Goal: Find specific page/section: Find specific page/section

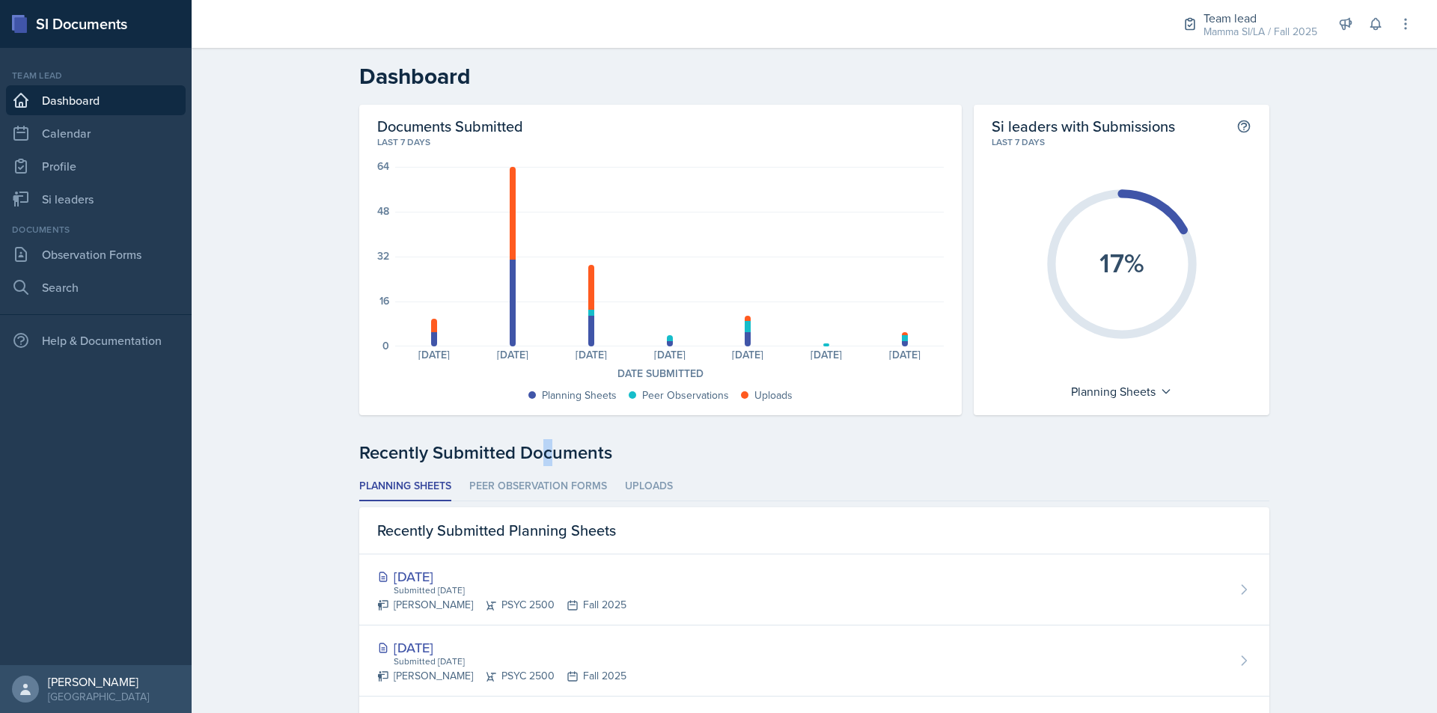
click at [538, 433] on div "Documents Submitted Last 7 days 64 48 32 16 0 Planning Sheets: 5 Uploads: 5 Pla…" at bounding box center [814, 685] width 910 height 1160
click at [126, 195] on link "Si leaders" at bounding box center [96, 199] width 180 height 30
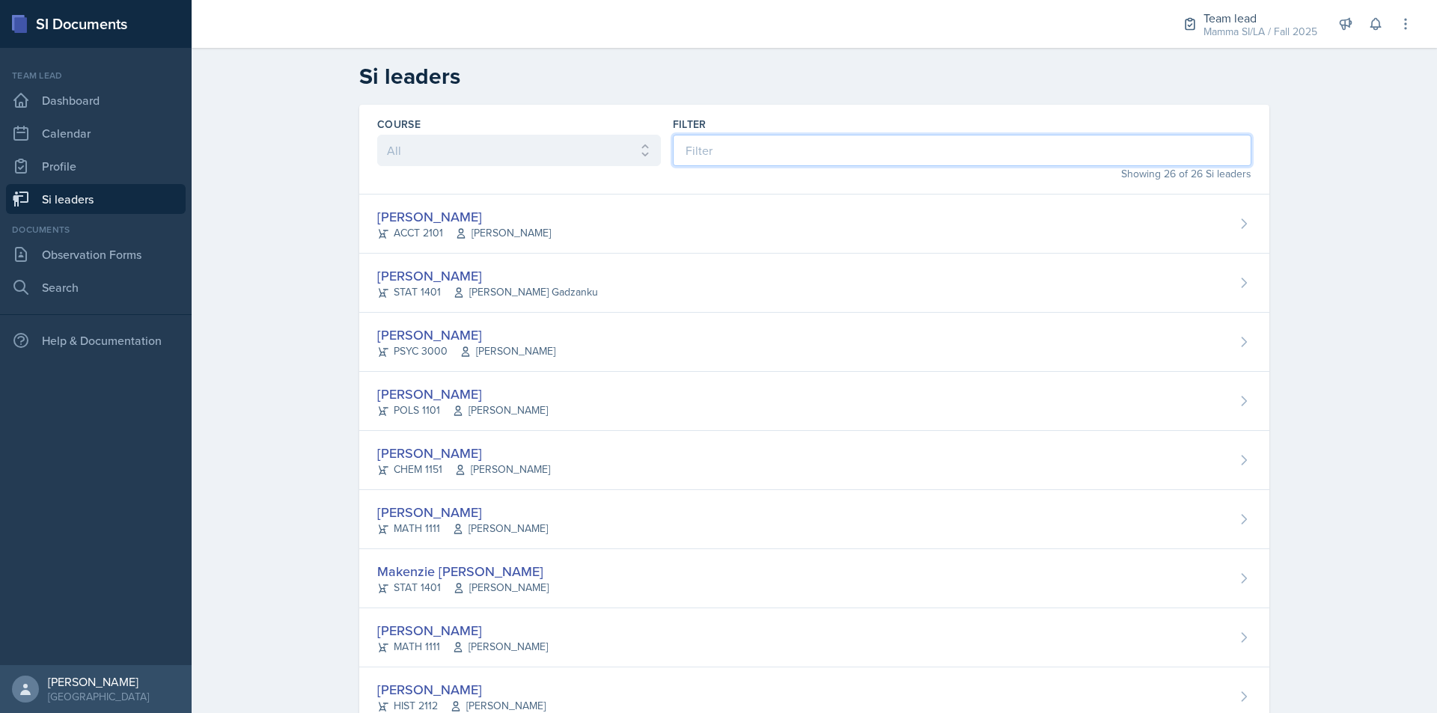
click at [797, 162] on input at bounding box center [962, 150] width 578 height 31
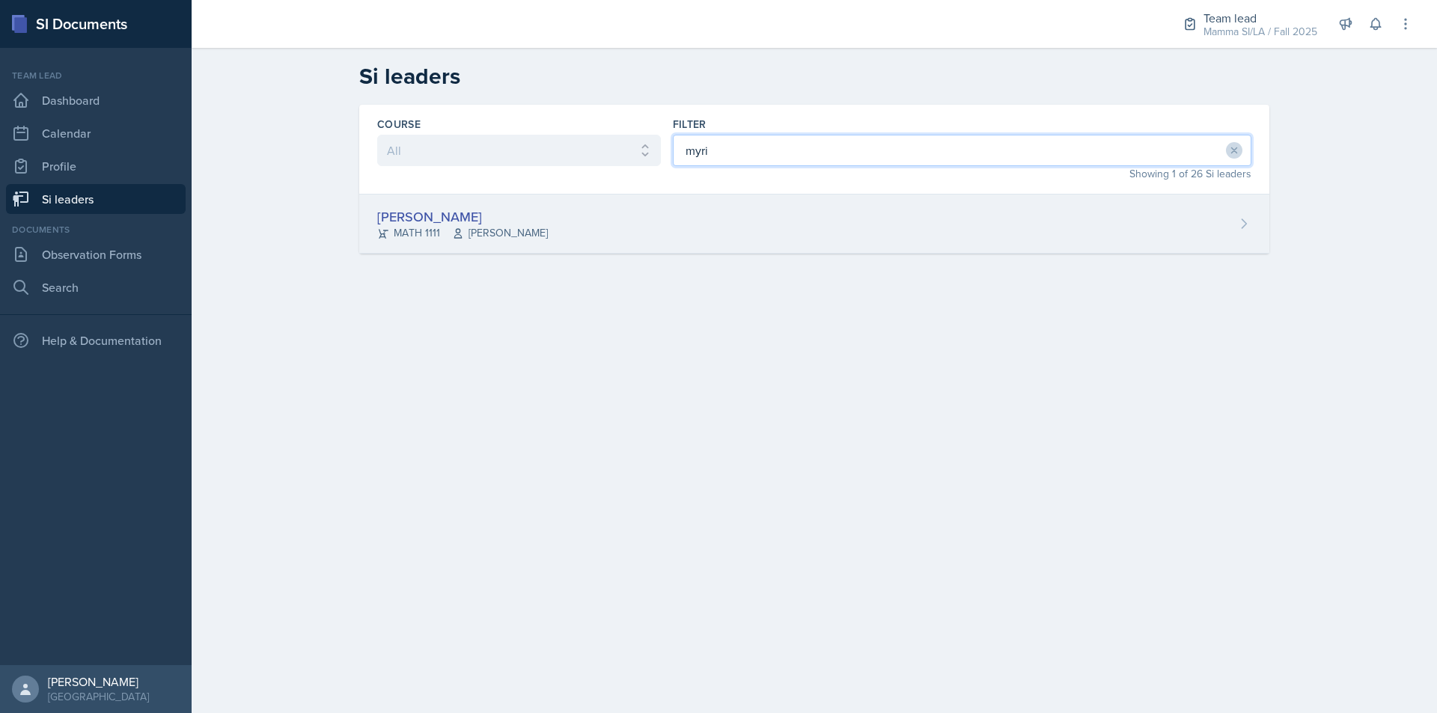
type input "myri"
click at [766, 218] on div "Myrie Blacksher MATH 1111 Robert Burnham" at bounding box center [814, 224] width 910 height 59
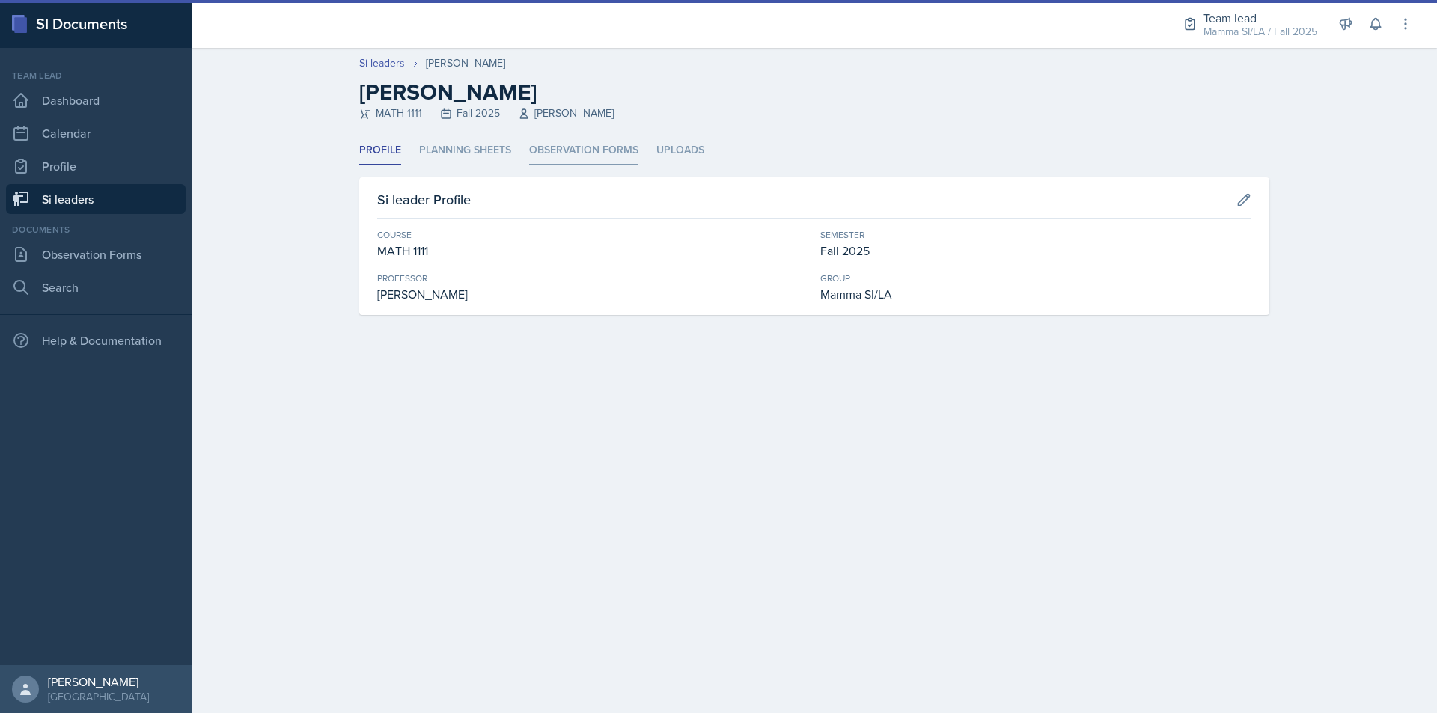
click at [572, 141] on li "Observation Forms" at bounding box center [583, 150] width 109 height 29
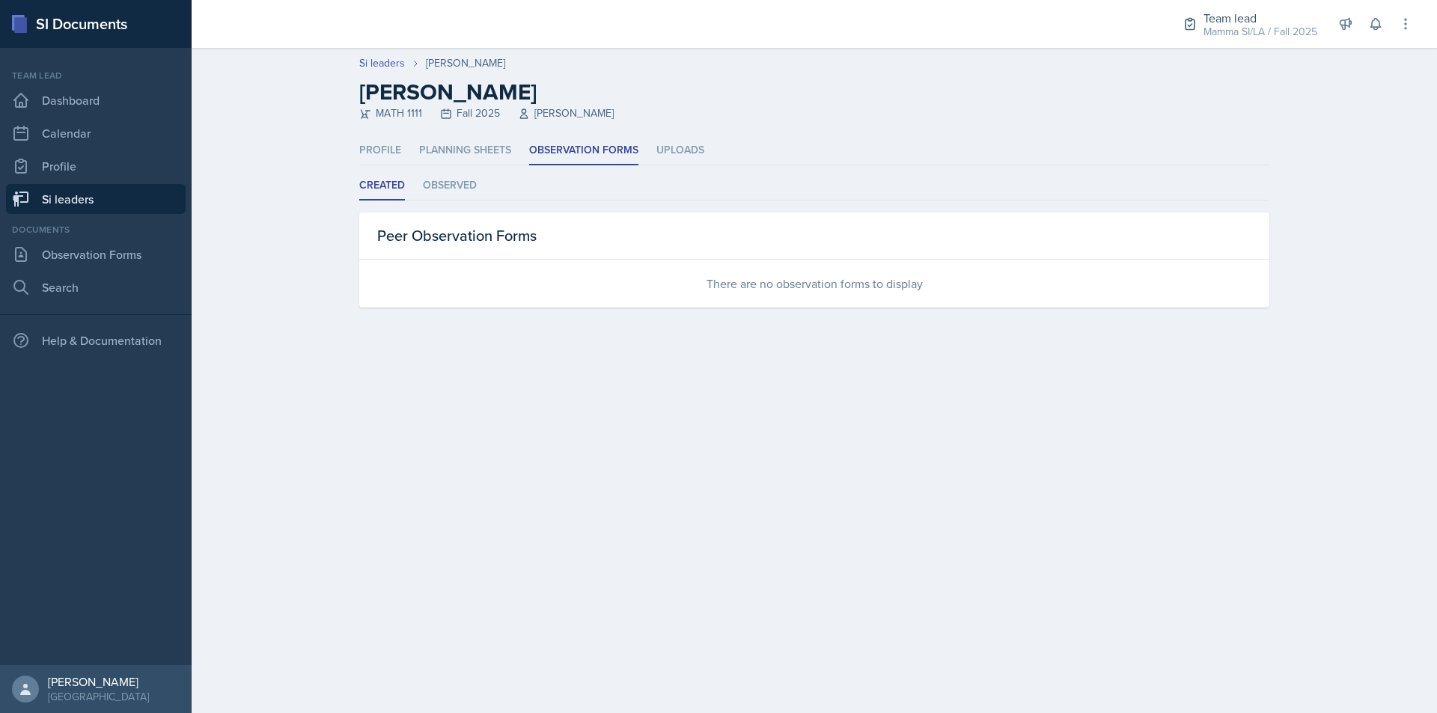
click at [110, 196] on link "Si leaders" at bounding box center [96, 199] width 180 height 30
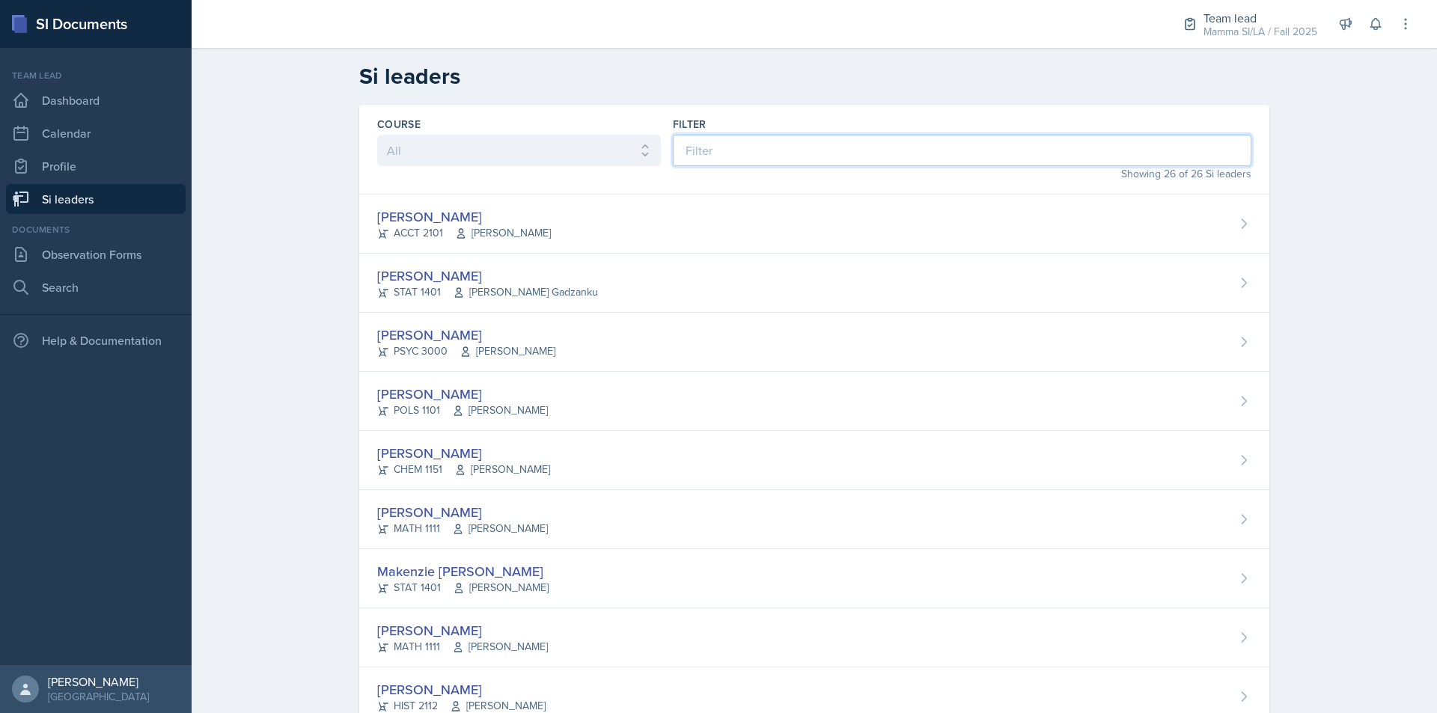
click at [778, 141] on input at bounding box center [962, 150] width 578 height 31
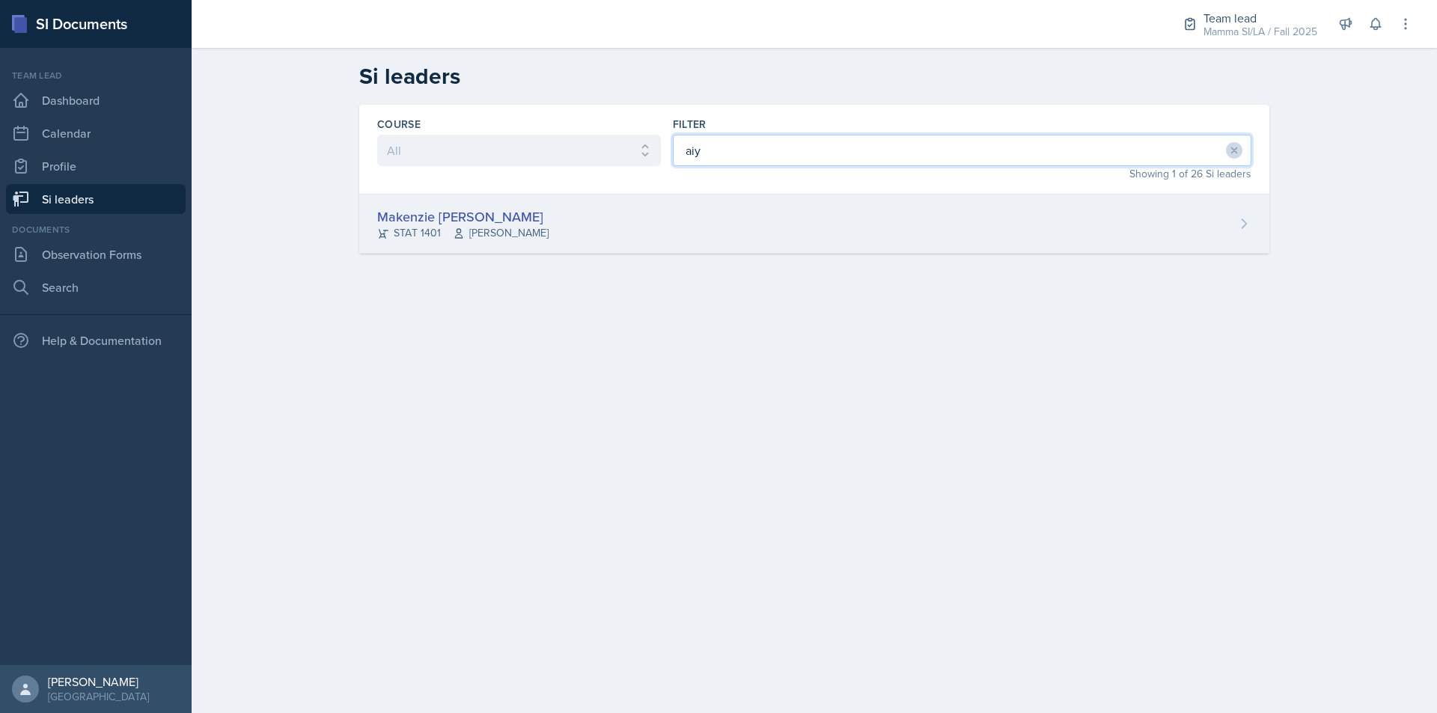
type input "aiy"
click at [720, 230] on div "Makenzie Aiyana Brown STAT 1401 Susan Hardy" at bounding box center [814, 224] width 910 height 59
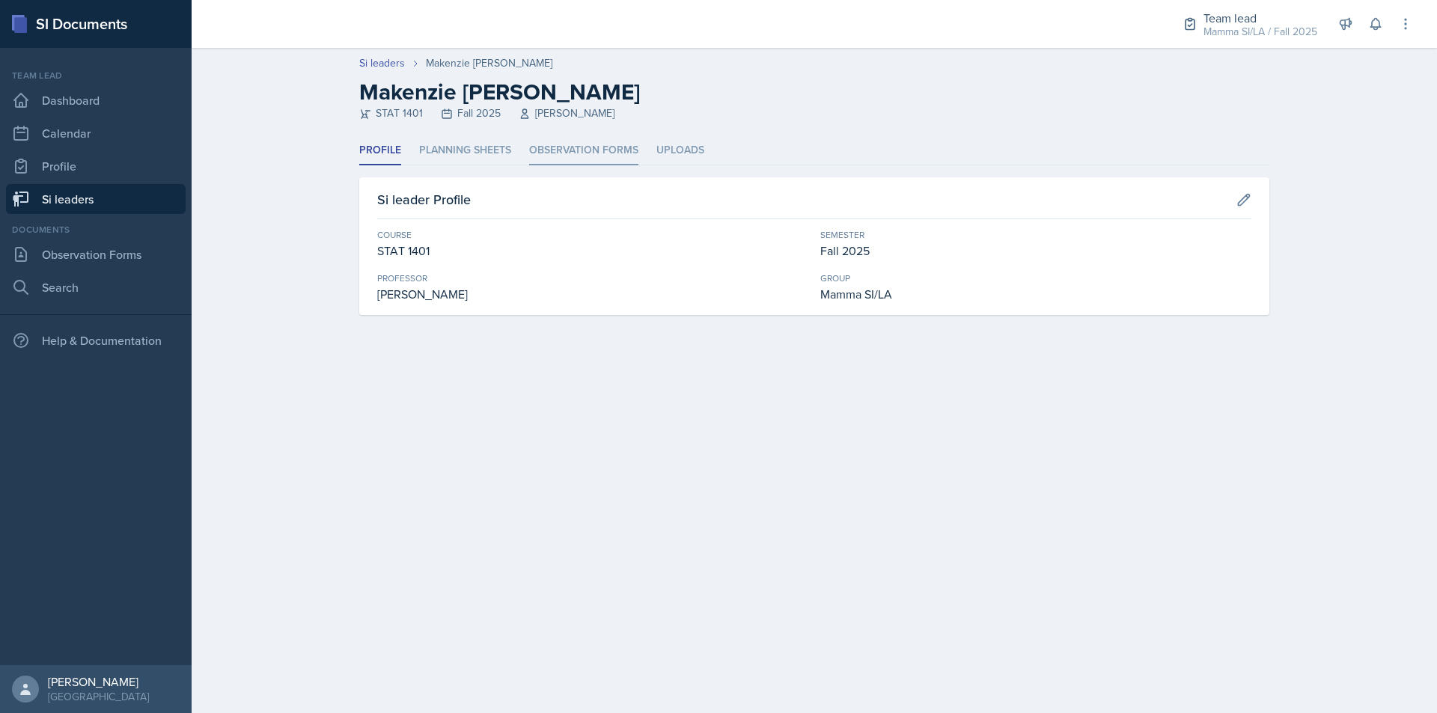
click at [571, 150] on li "Observation Forms" at bounding box center [583, 150] width 109 height 29
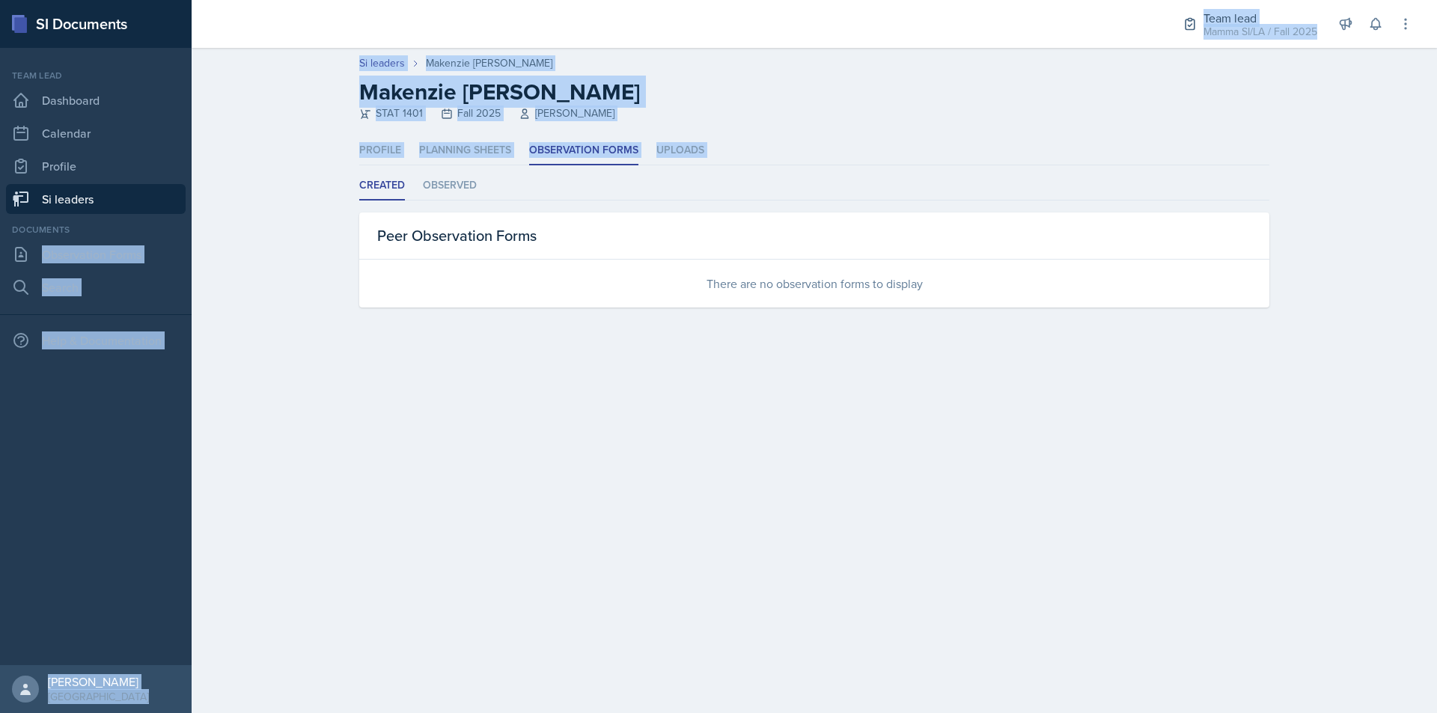
drag, startPoint x: 195, startPoint y: 204, endPoint x: 158, endPoint y: 208, distance: 37.6
click at [164, 219] on div "SI Documents Team lead Dashboard Calendar Profile Si leaders Documents Observat…" at bounding box center [718, 356] width 1437 height 713
click at [139, 200] on link "Si leaders" at bounding box center [96, 199] width 180 height 30
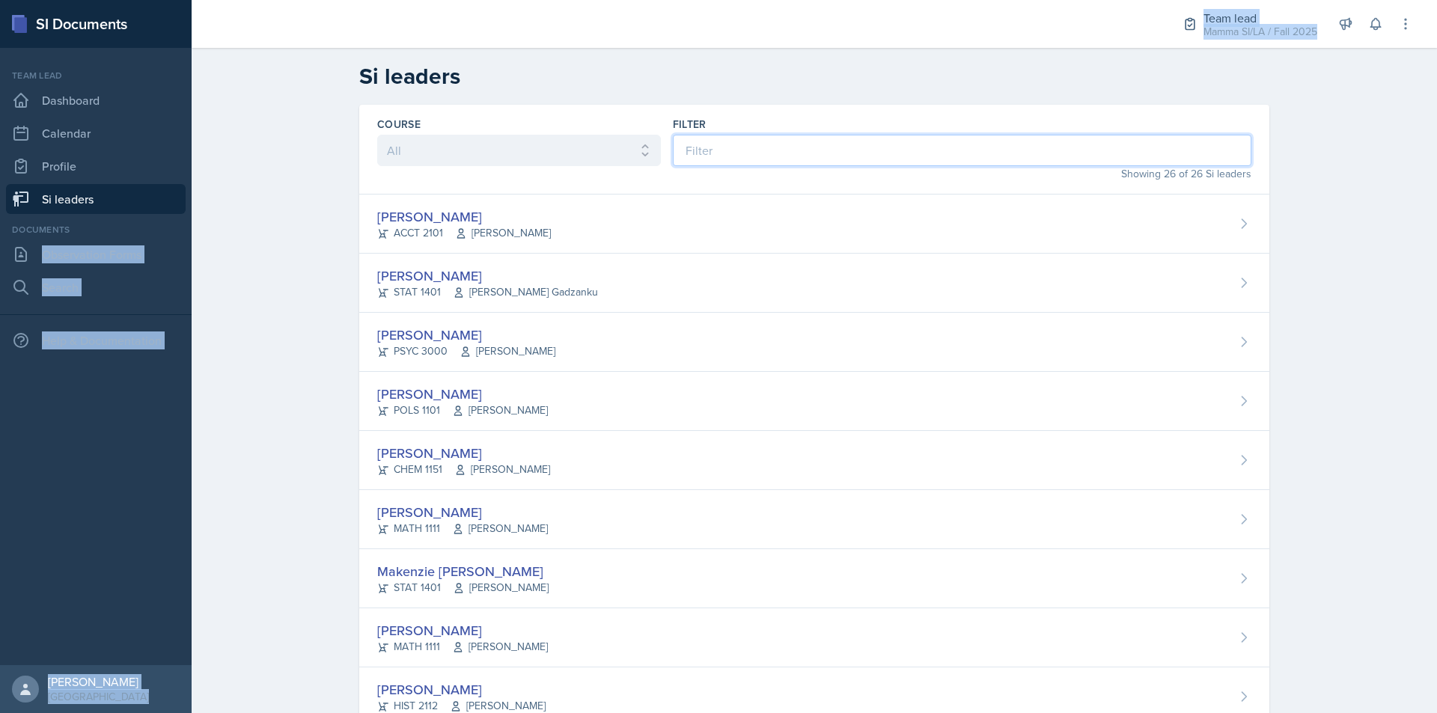
click at [761, 151] on input at bounding box center [962, 150] width 578 height 31
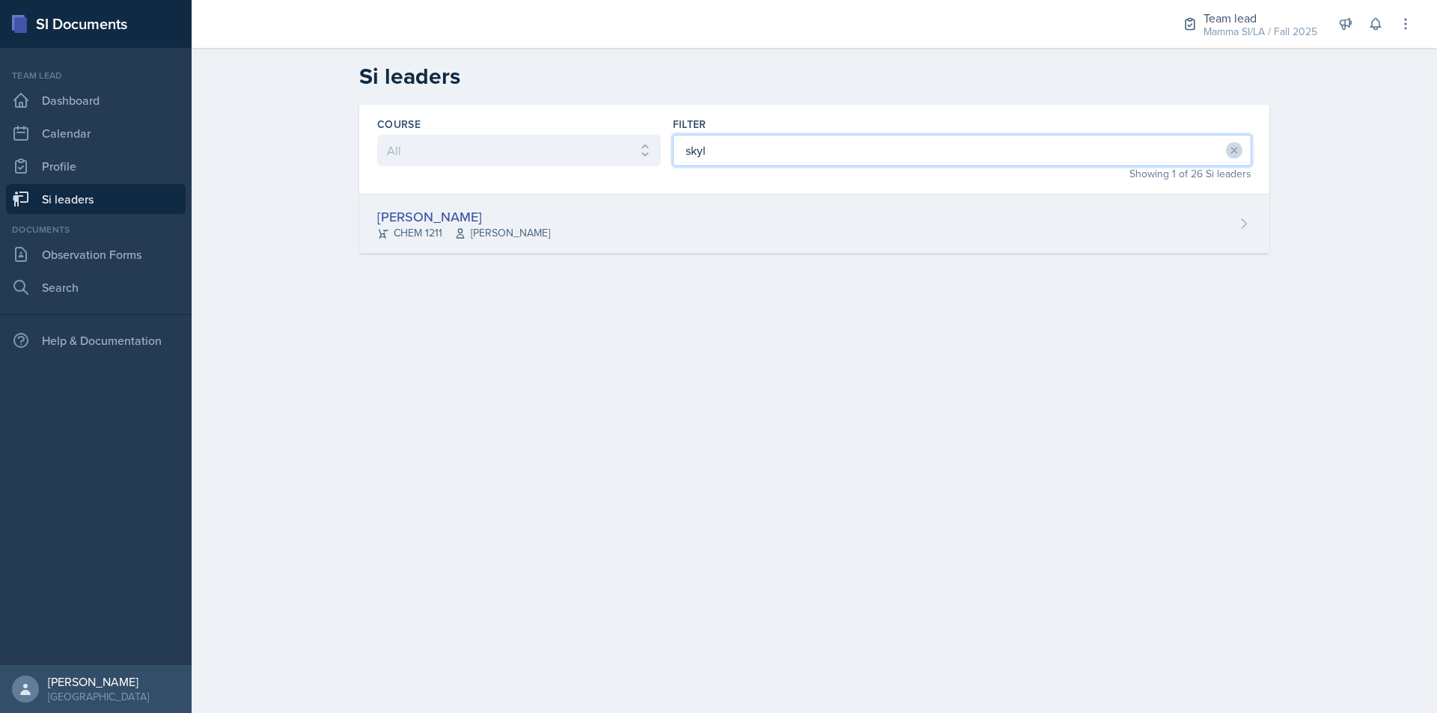
type input "skyl"
click at [711, 210] on div "Skylar Hamric CHEM 1211 Mark Mitchell" at bounding box center [814, 224] width 910 height 59
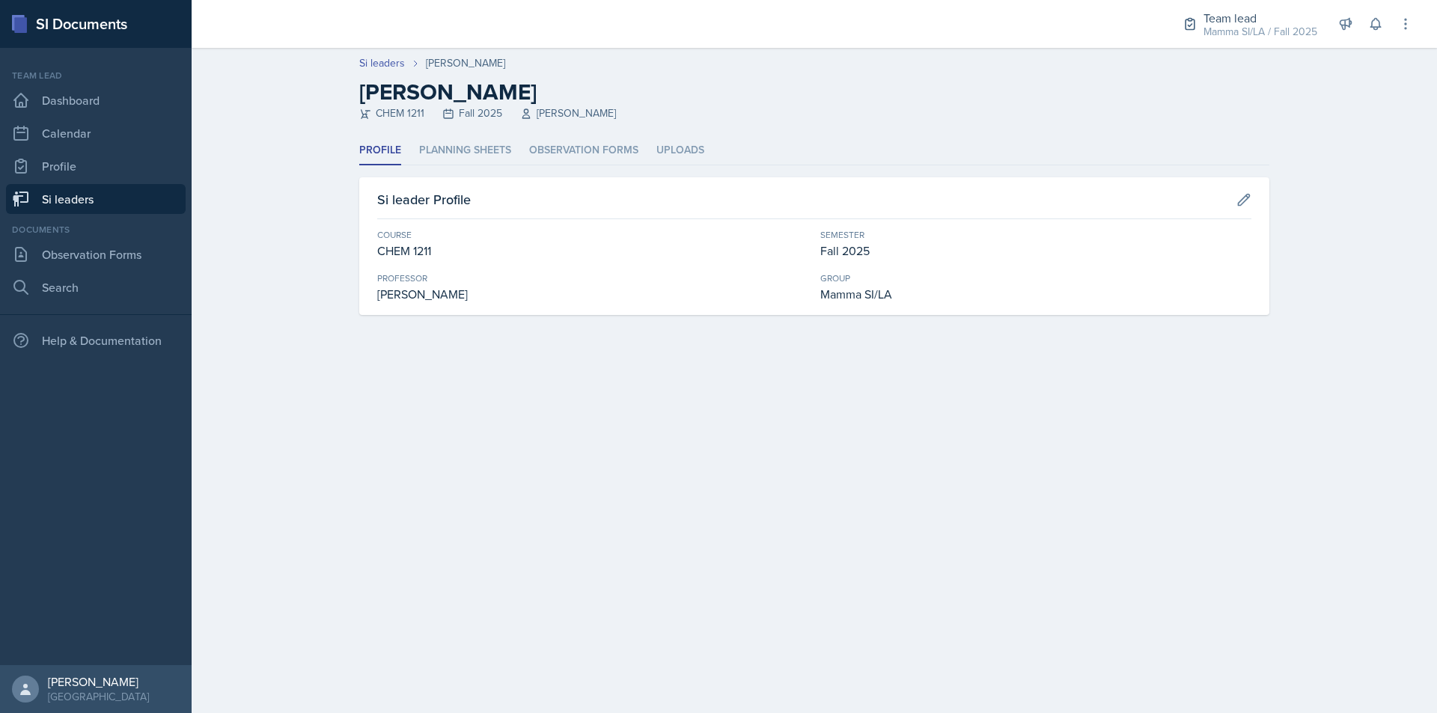
click at [539, 132] on header "Si leaders Skylar Hamric Skylar Hamric CHEM 1211 Fall 2025 Mark Mitchell" at bounding box center [814, 92] width 1245 height 88
click at [563, 149] on li "Observation Forms" at bounding box center [583, 150] width 109 height 29
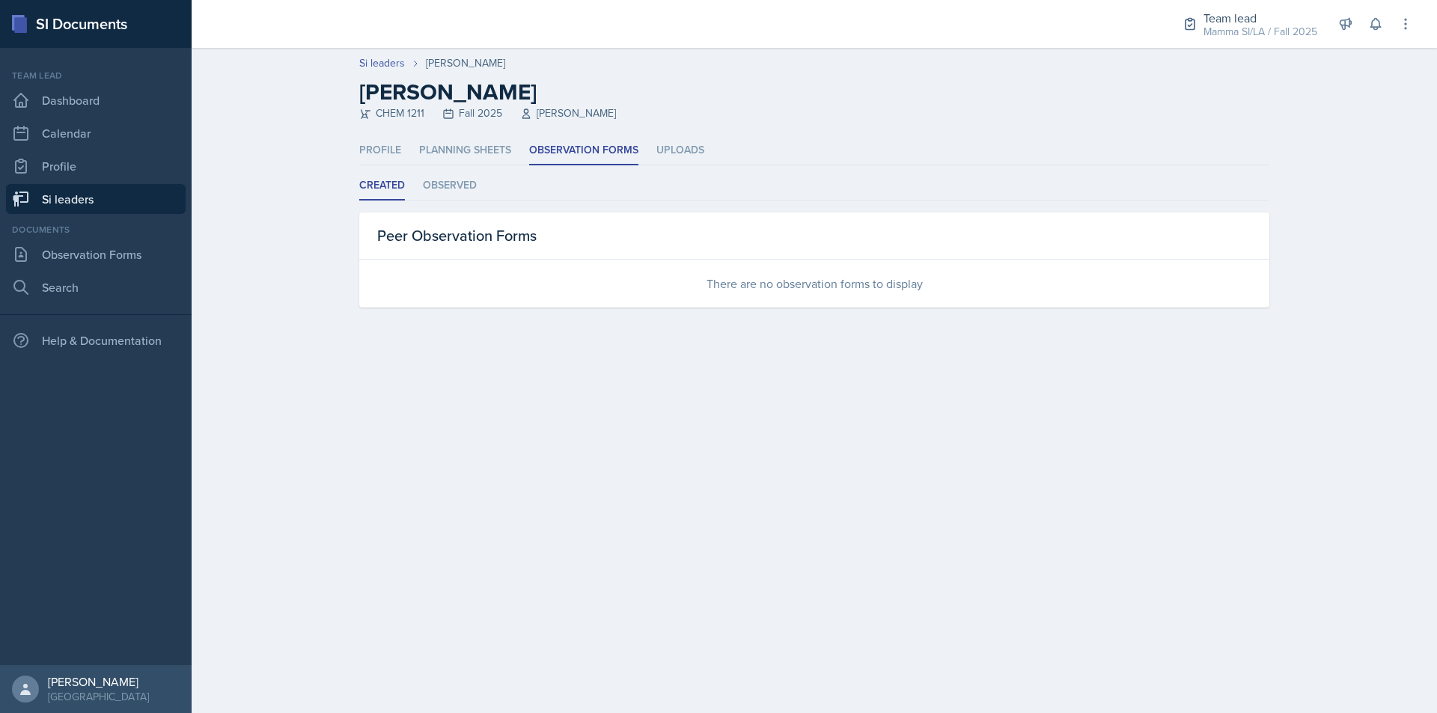
click at [168, 189] on link "Si leaders" at bounding box center [96, 199] width 180 height 30
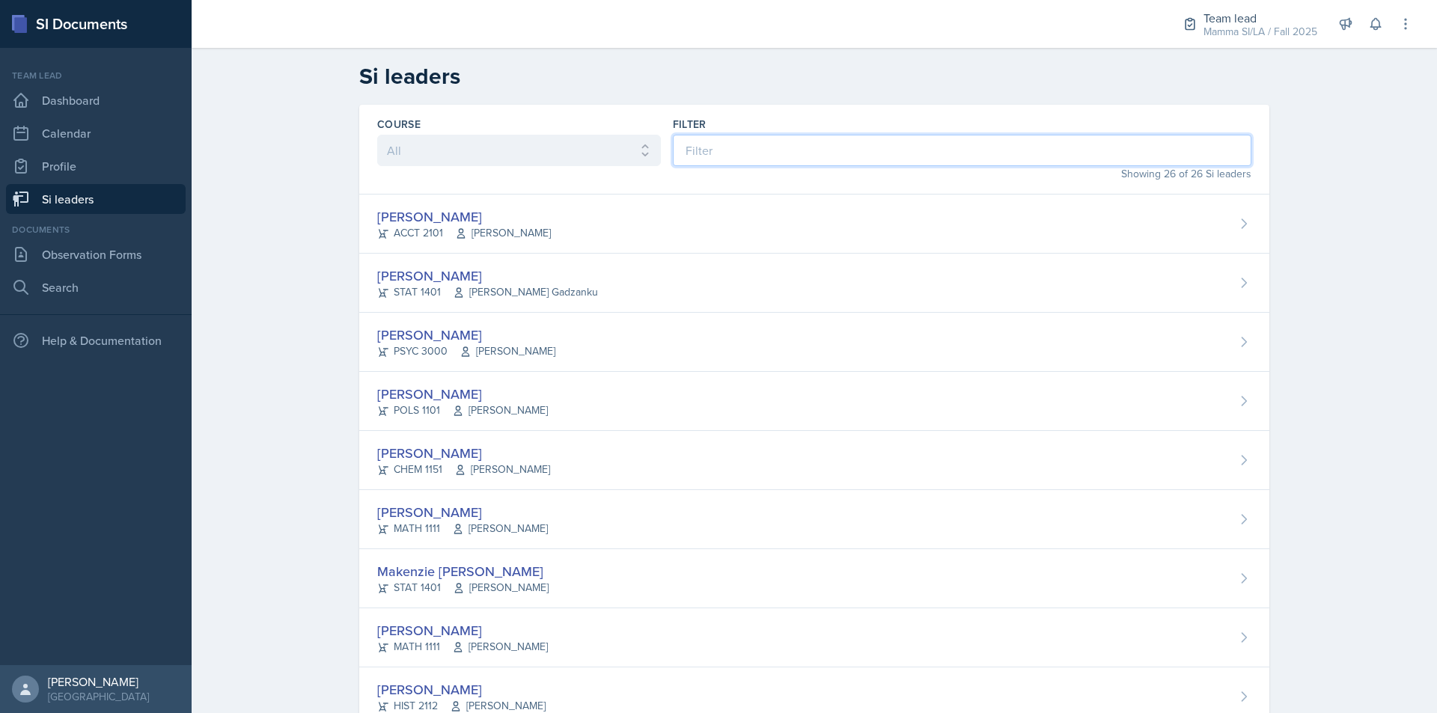
click at [807, 148] on input at bounding box center [962, 150] width 578 height 31
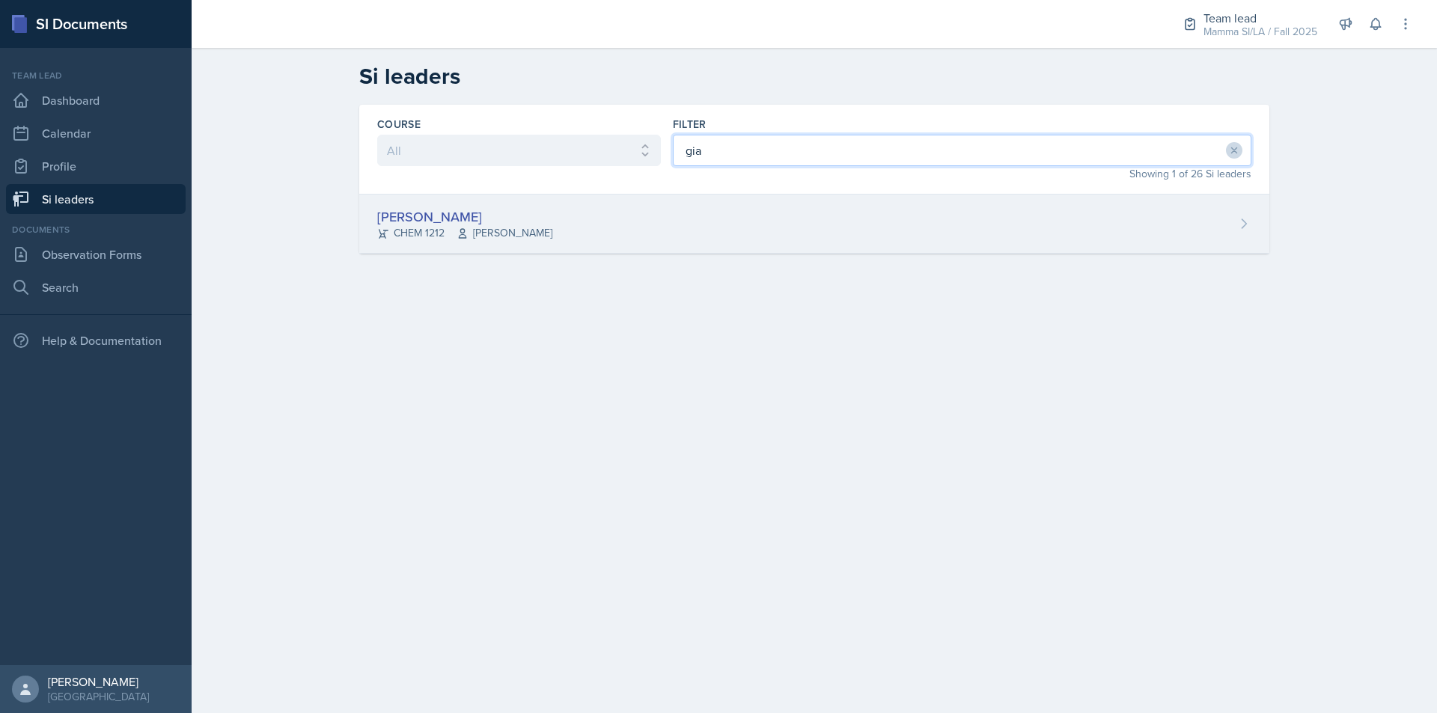
type input "gia"
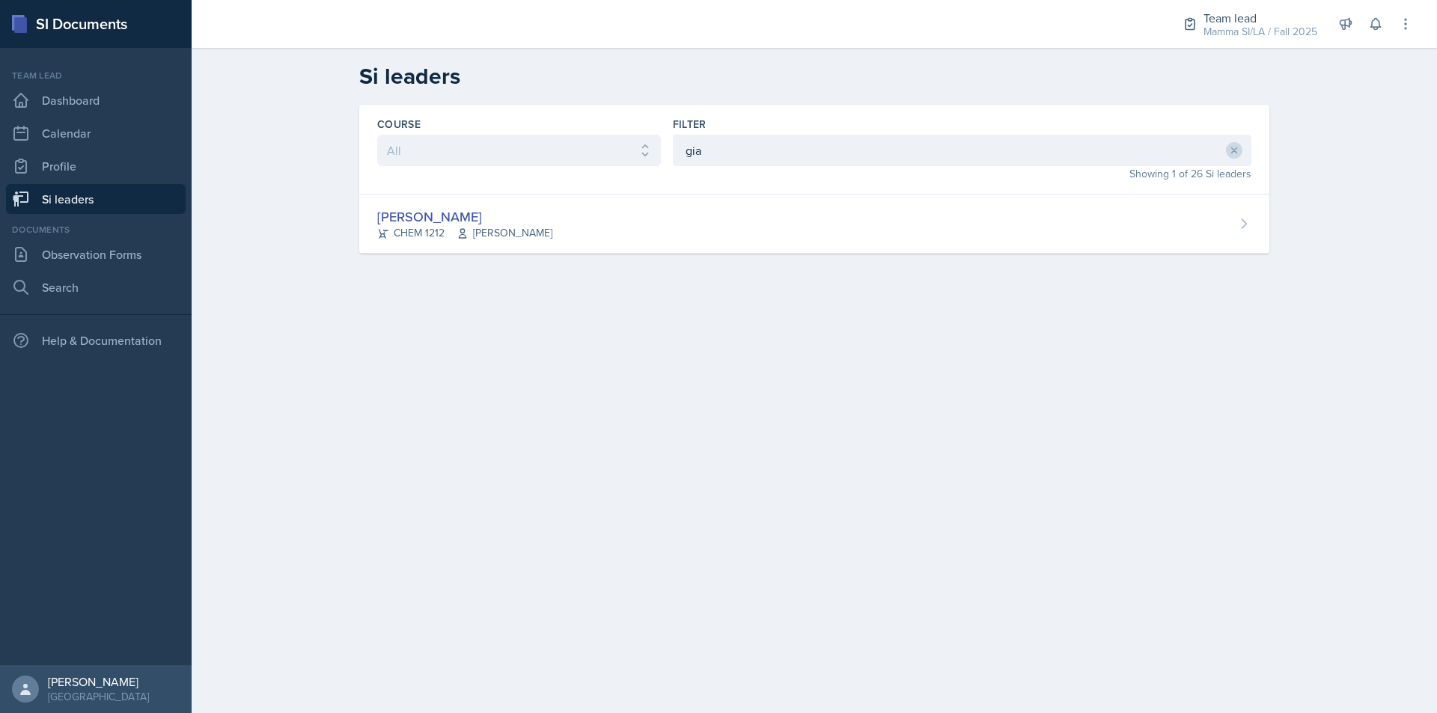
click at [700, 257] on div "Course All ACCT 2101 ACCT 2102 ACCT 4050 ANTH 1102 ANTH 3301 ARCH 1000 ARCH 100…" at bounding box center [814, 197] width 958 height 185
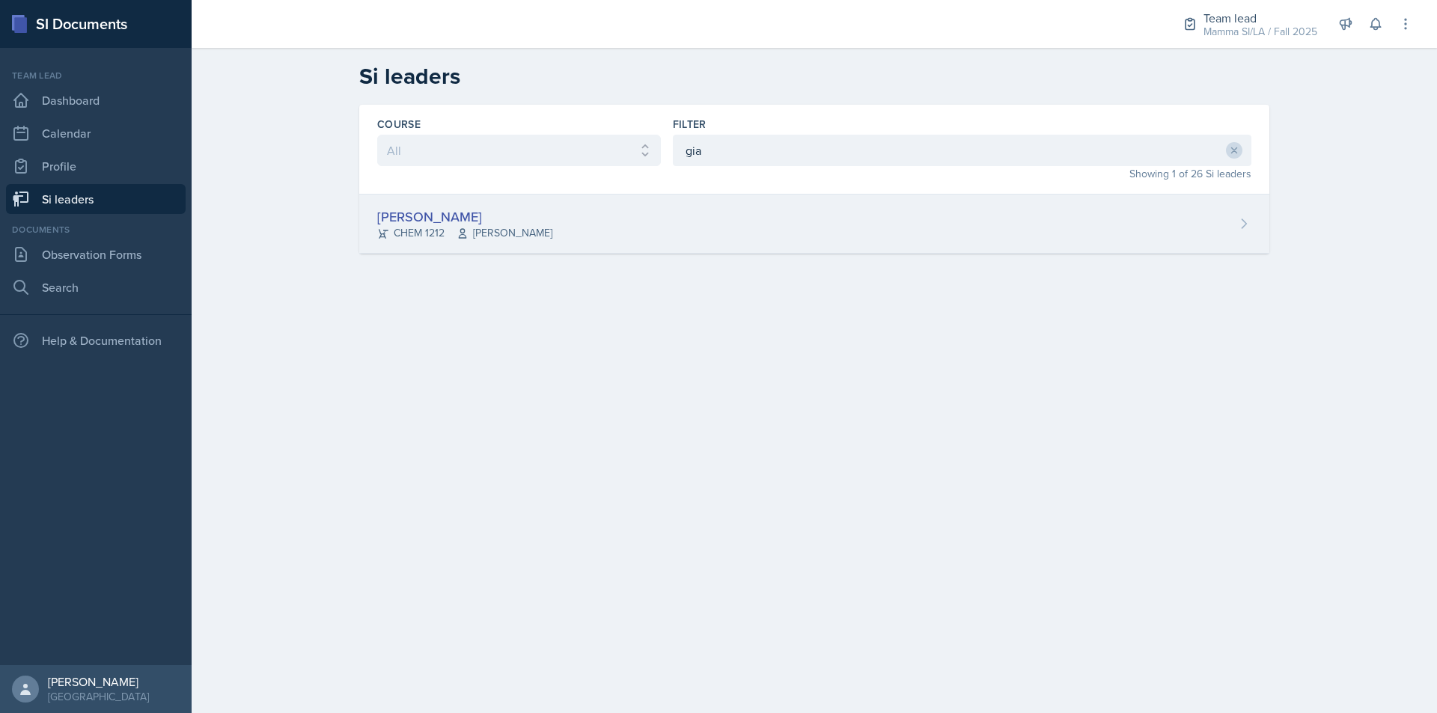
click at [686, 232] on div "Gia Luu CHEM 1212 Bharat Baruah" at bounding box center [814, 224] width 910 height 59
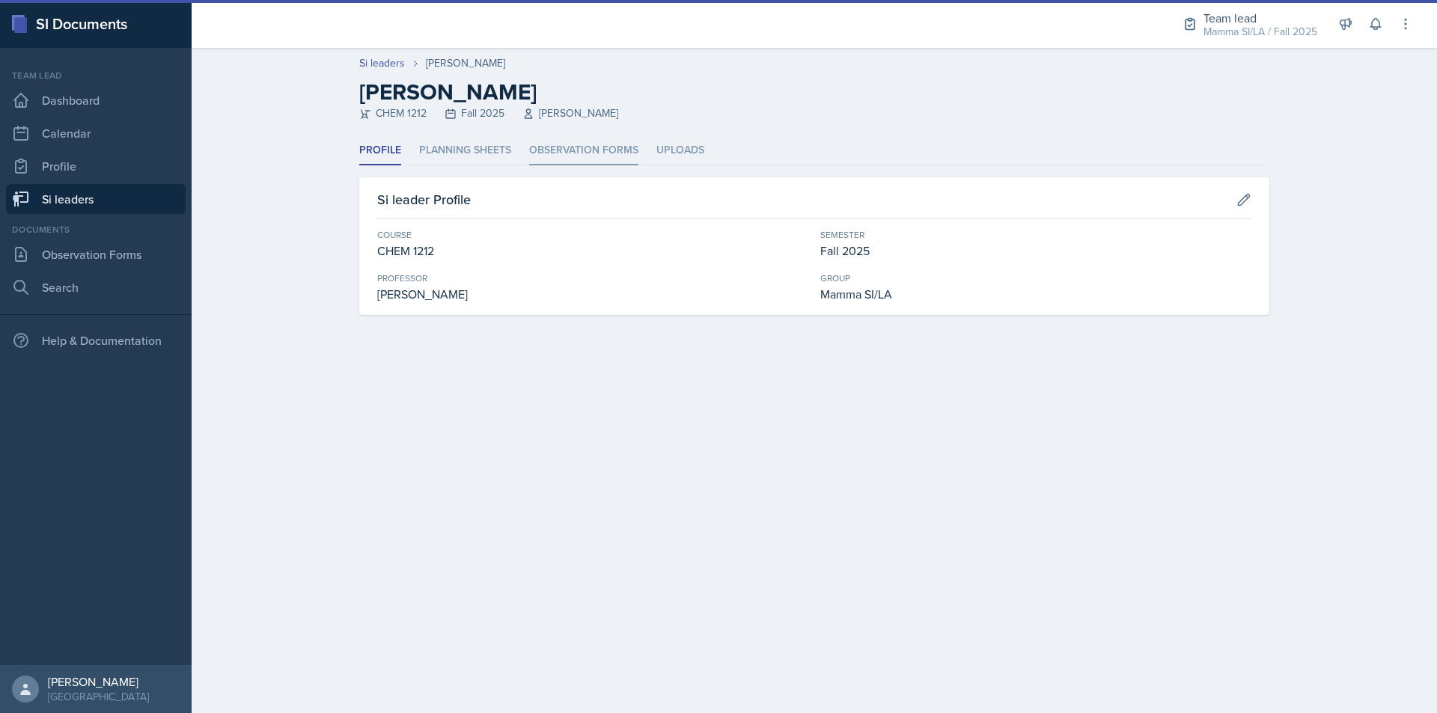
click at [611, 142] on li "Observation Forms" at bounding box center [583, 150] width 109 height 29
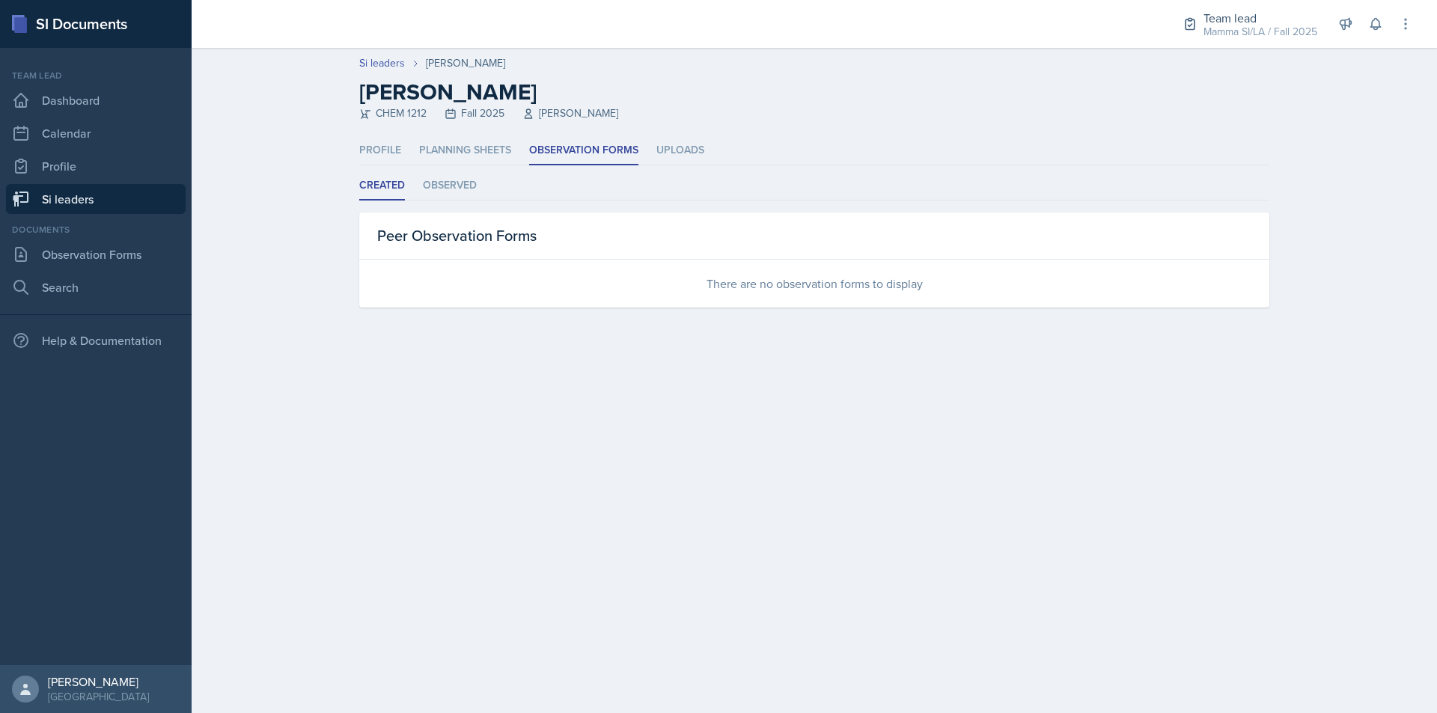
click at [155, 185] on link "Si leaders" at bounding box center [96, 199] width 180 height 30
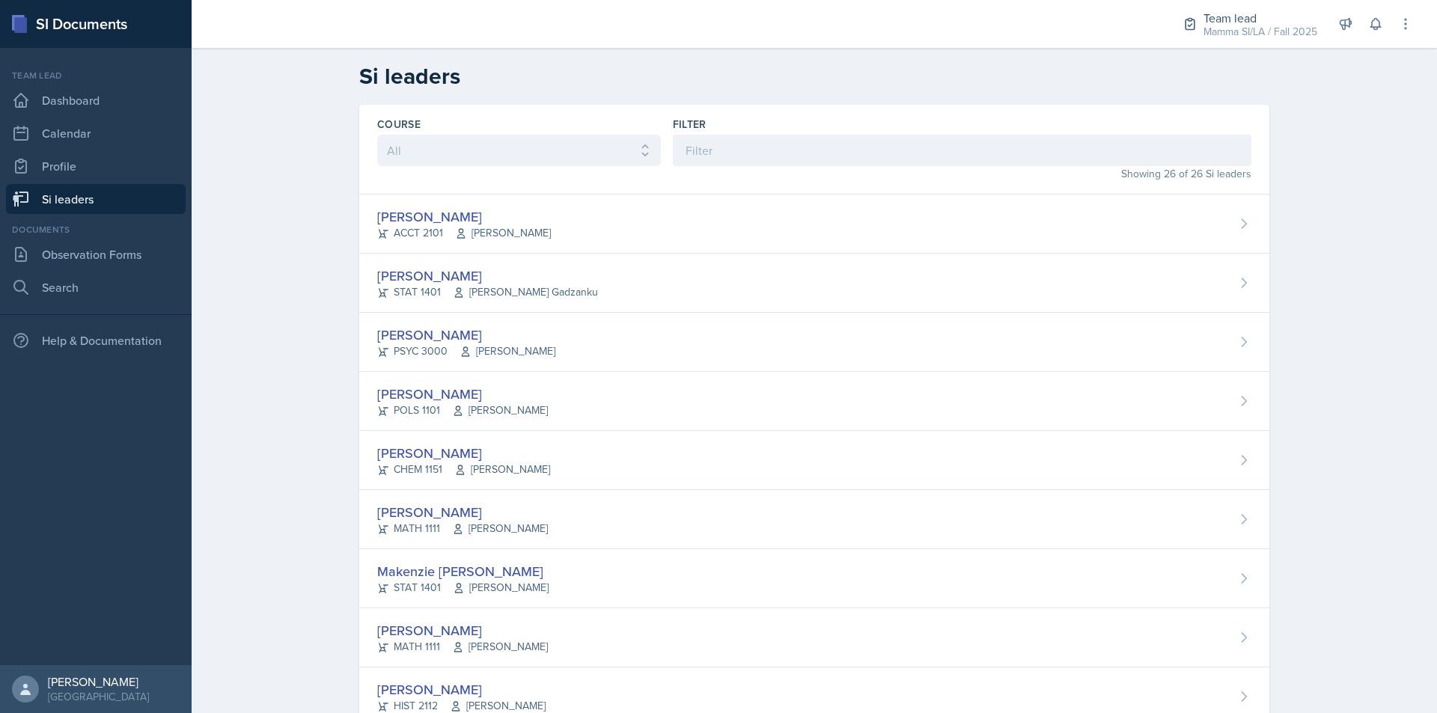
click at [825, 130] on div "Filter" at bounding box center [962, 124] width 578 height 15
click at [828, 152] on input at bounding box center [962, 150] width 578 height 31
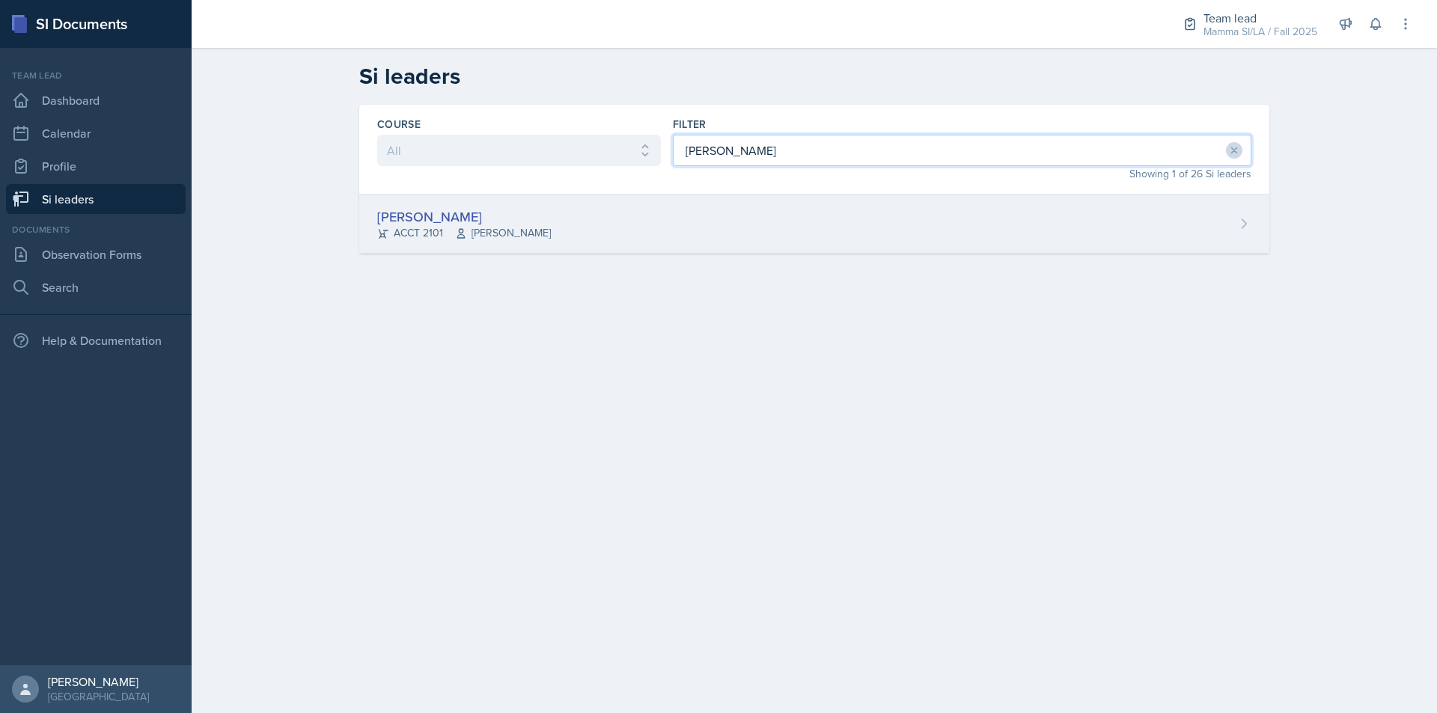
type input "mell"
click at [800, 232] on div "Melleah Richards ACCT 2101 Qi Dong" at bounding box center [814, 224] width 910 height 59
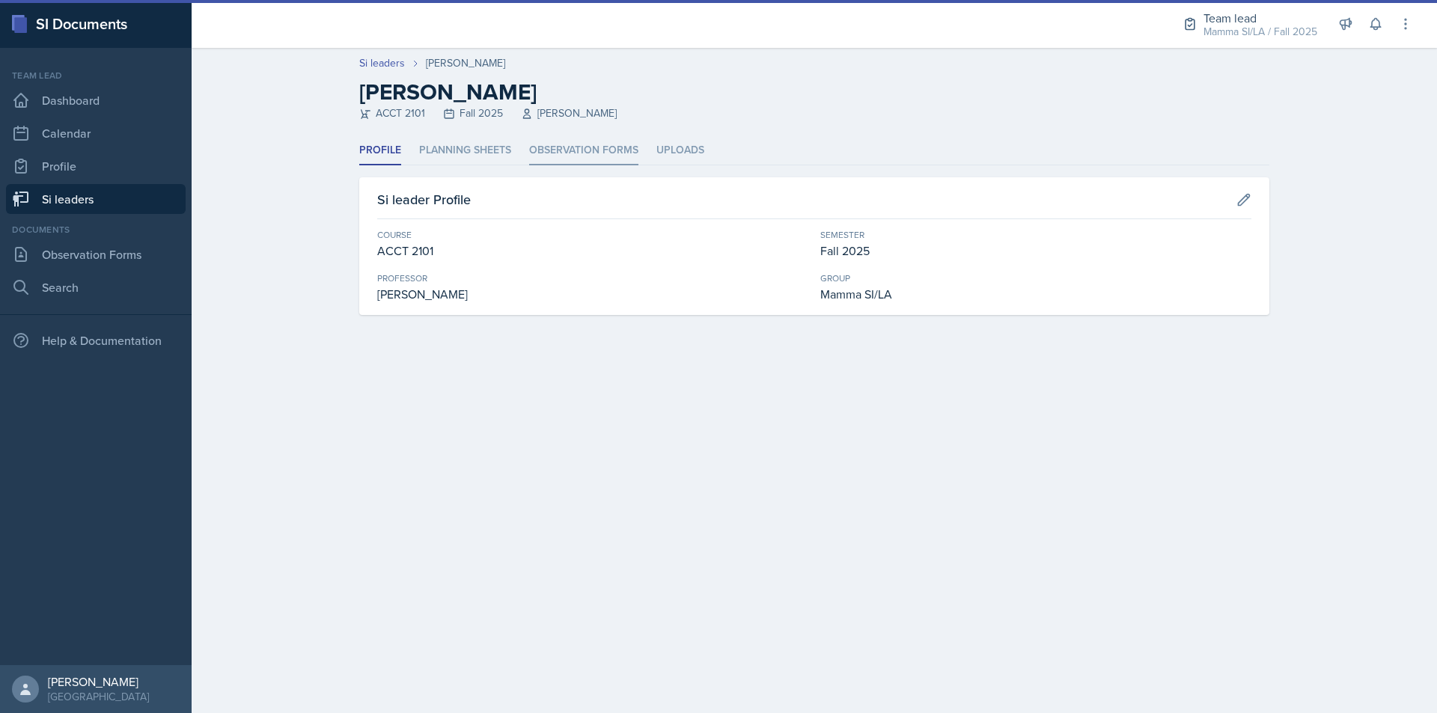
click at [593, 139] on li "Observation Forms" at bounding box center [583, 150] width 109 height 29
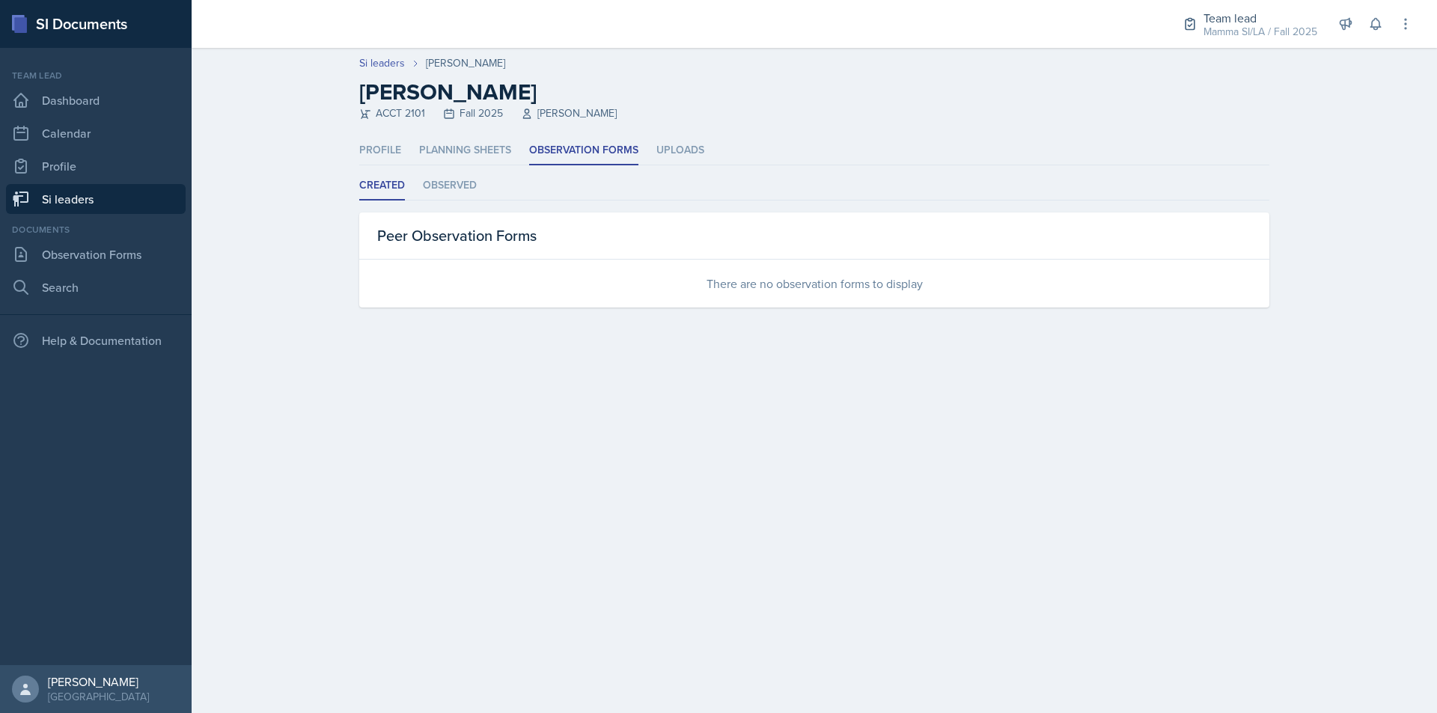
click at [133, 207] on link "Si leaders" at bounding box center [96, 199] width 180 height 30
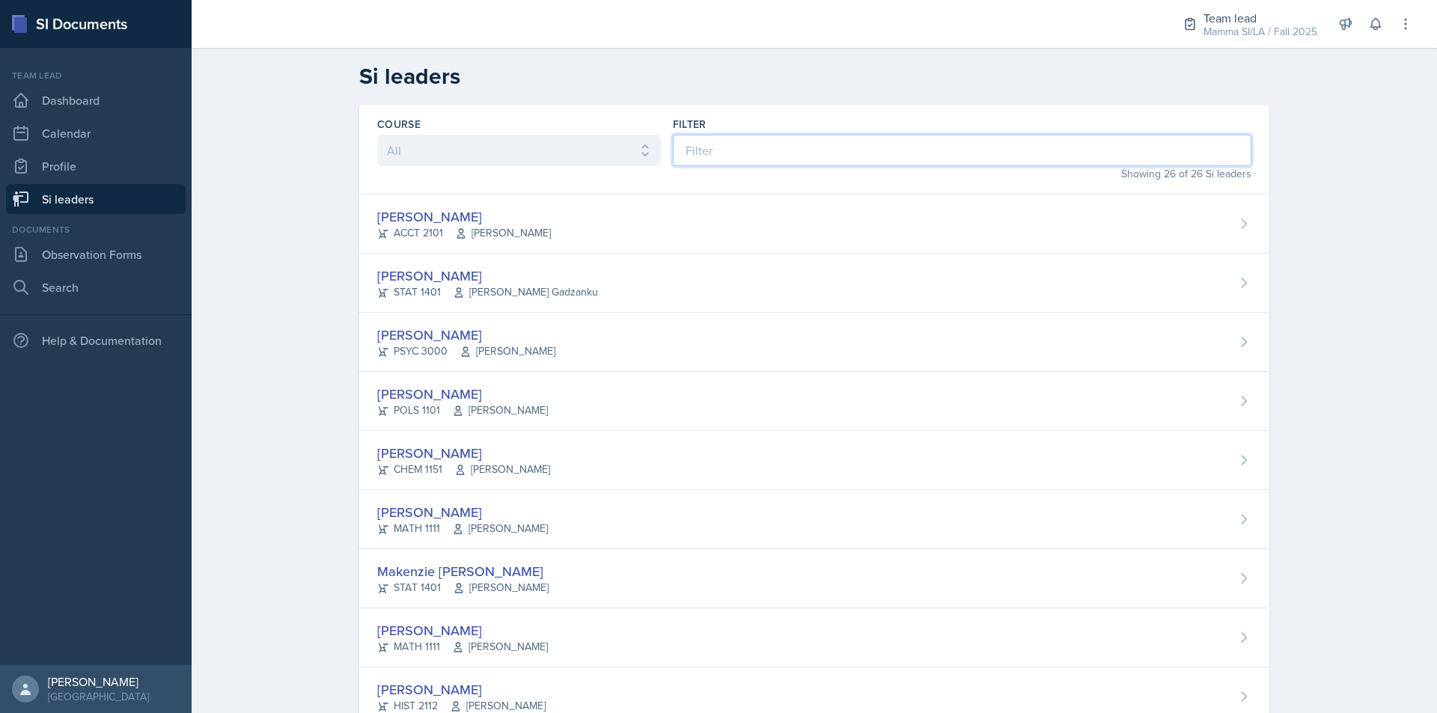
click at [766, 147] on input at bounding box center [962, 150] width 578 height 31
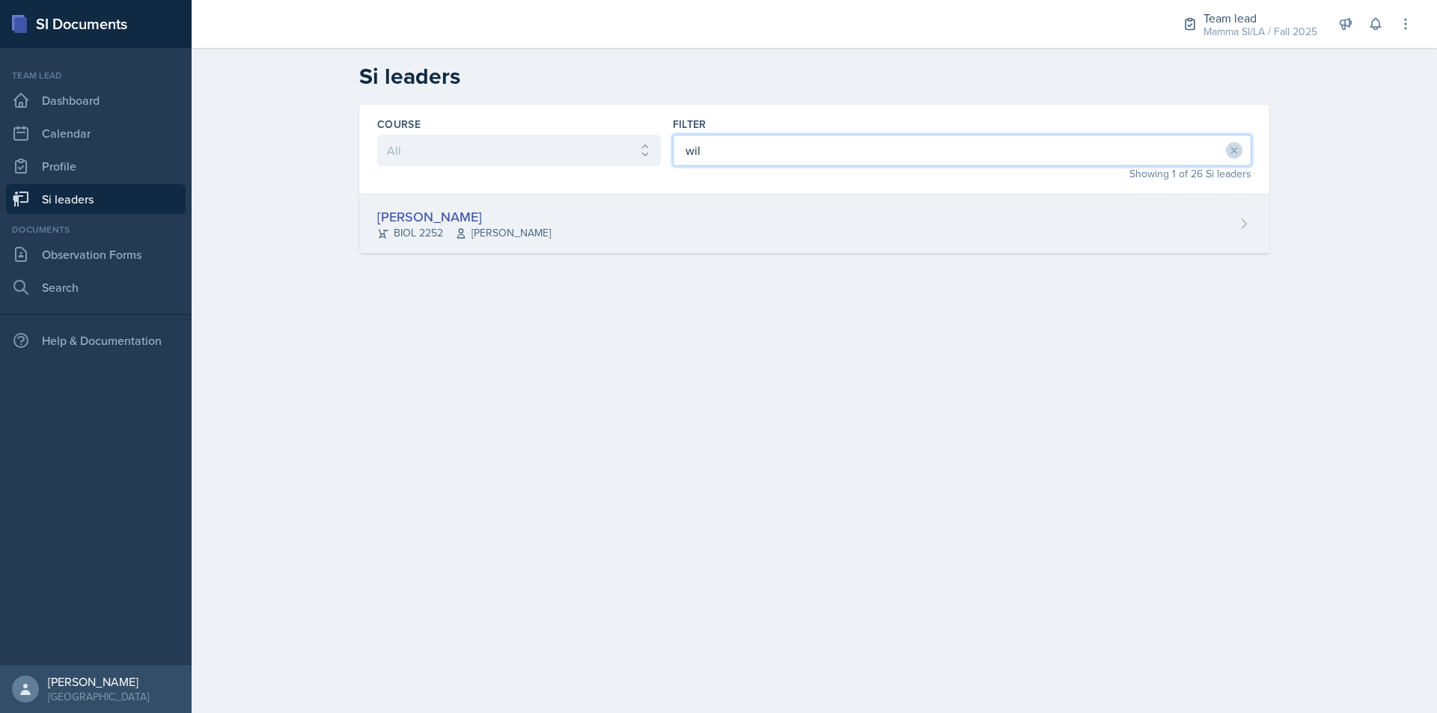
type input "wil"
click at [742, 211] on div "William Talley BIOL 2252 Steven Caras" at bounding box center [814, 224] width 910 height 59
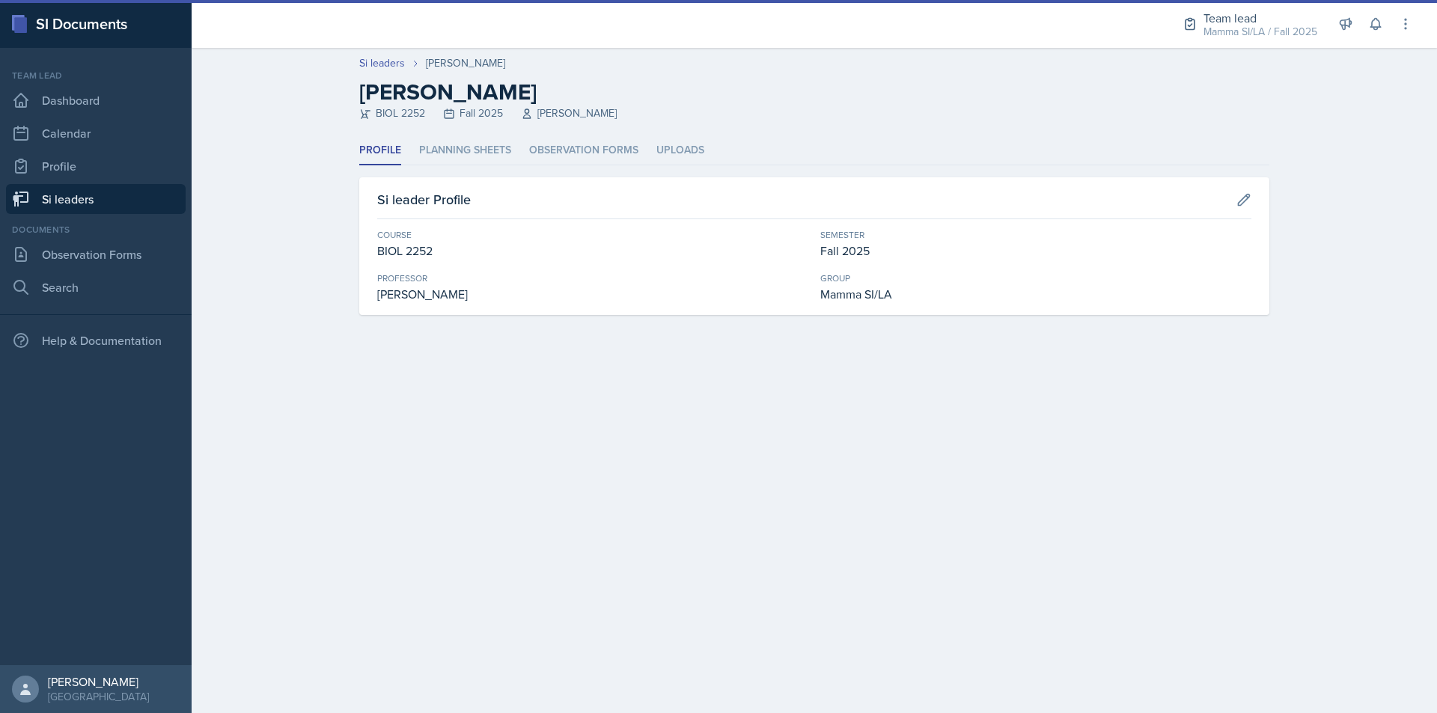
click at [539, 127] on header "Si leaders William Talley William Talley BIOL 2252 Fall 2025 Steven Caras" at bounding box center [814, 92] width 1245 height 88
click at [554, 138] on li "Observation Forms" at bounding box center [583, 150] width 109 height 29
